Goal: Information Seeking & Learning: Learn about a topic

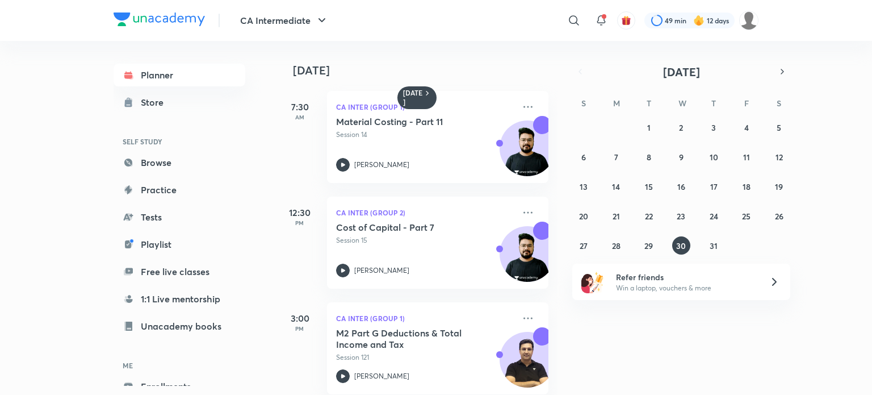
scroll to position [228, 0]
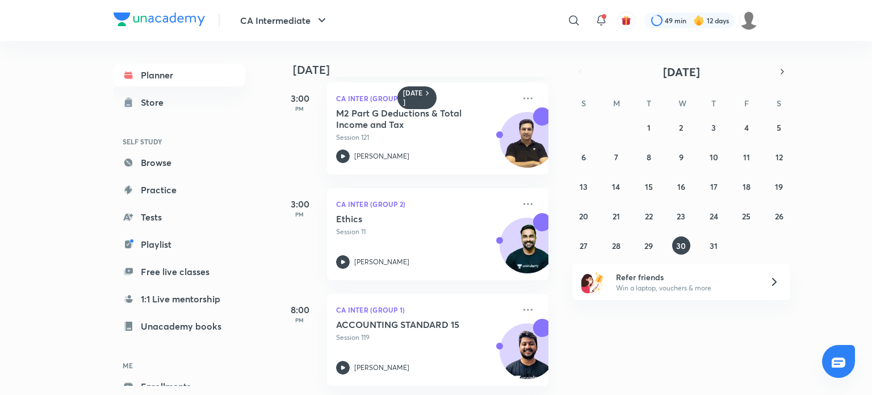
click at [146, 19] on img at bounding box center [159, 19] width 91 height 14
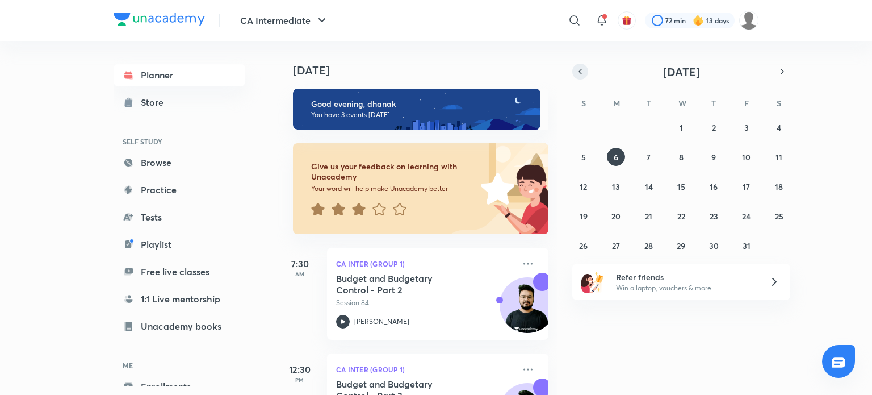
click at [575, 70] on button "button" at bounding box center [580, 72] width 16 height 16
click at [577, 73] on icon "button" at bounding box center [580, 71] width 9 height 10
click at [628, 237] on div "27 28 29 30 31 1 2 3 4 5 6 7 8 9 10 11 12 13 14 15 16 17 18 19 20 21 22 23 24 2…" at bounding box center [681, 201] width 218 height 166
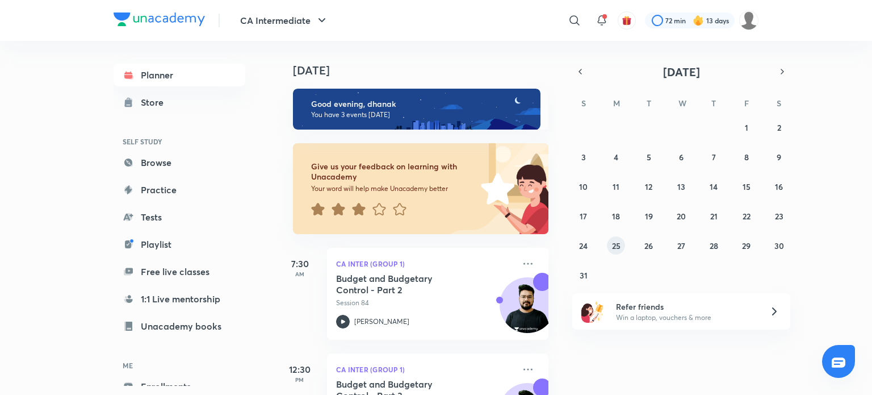
click at [609, 248] on button "25" at bounding box center [616, 245] width 18 height 18
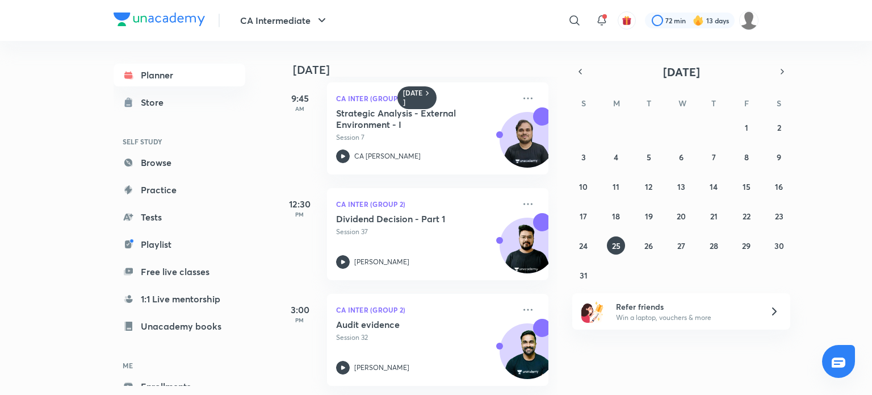
scroll to position [123, 0]
click at [343, 244] on div "Dividend Decision - Part 1 Session 37 Aditya Sharma" at bounding box center [425, 241] width 178 height 56
